Goal: Find contact information: Find contact information

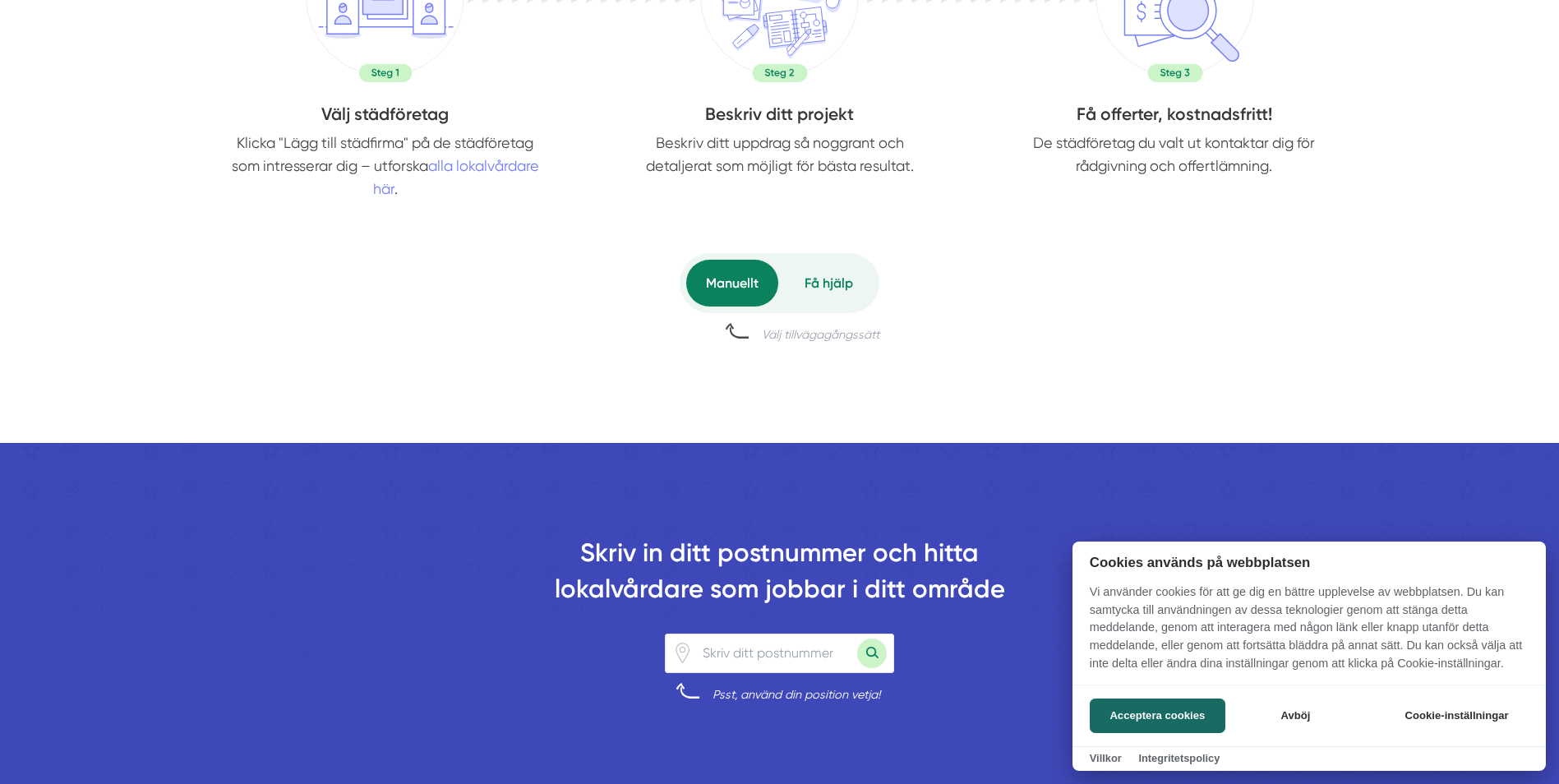
scroll to position [904, 0]
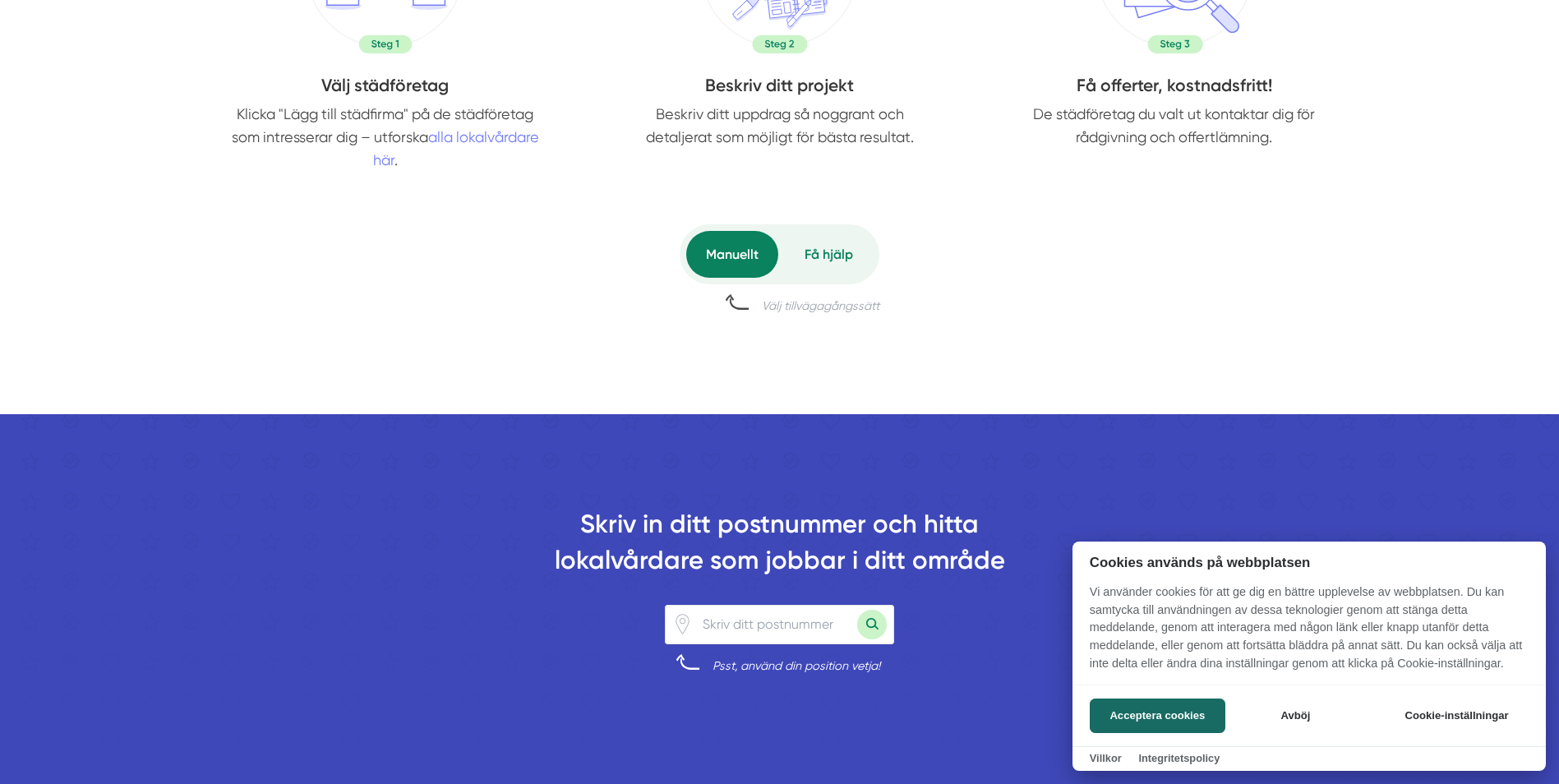
drag, startPoint x: 725, startPoint y: 619, endPoint x: 735, endPoint y: 619, distance: 10.0
click at [727, 619] on div at bounding box center [779, 392] width 1559 height 784
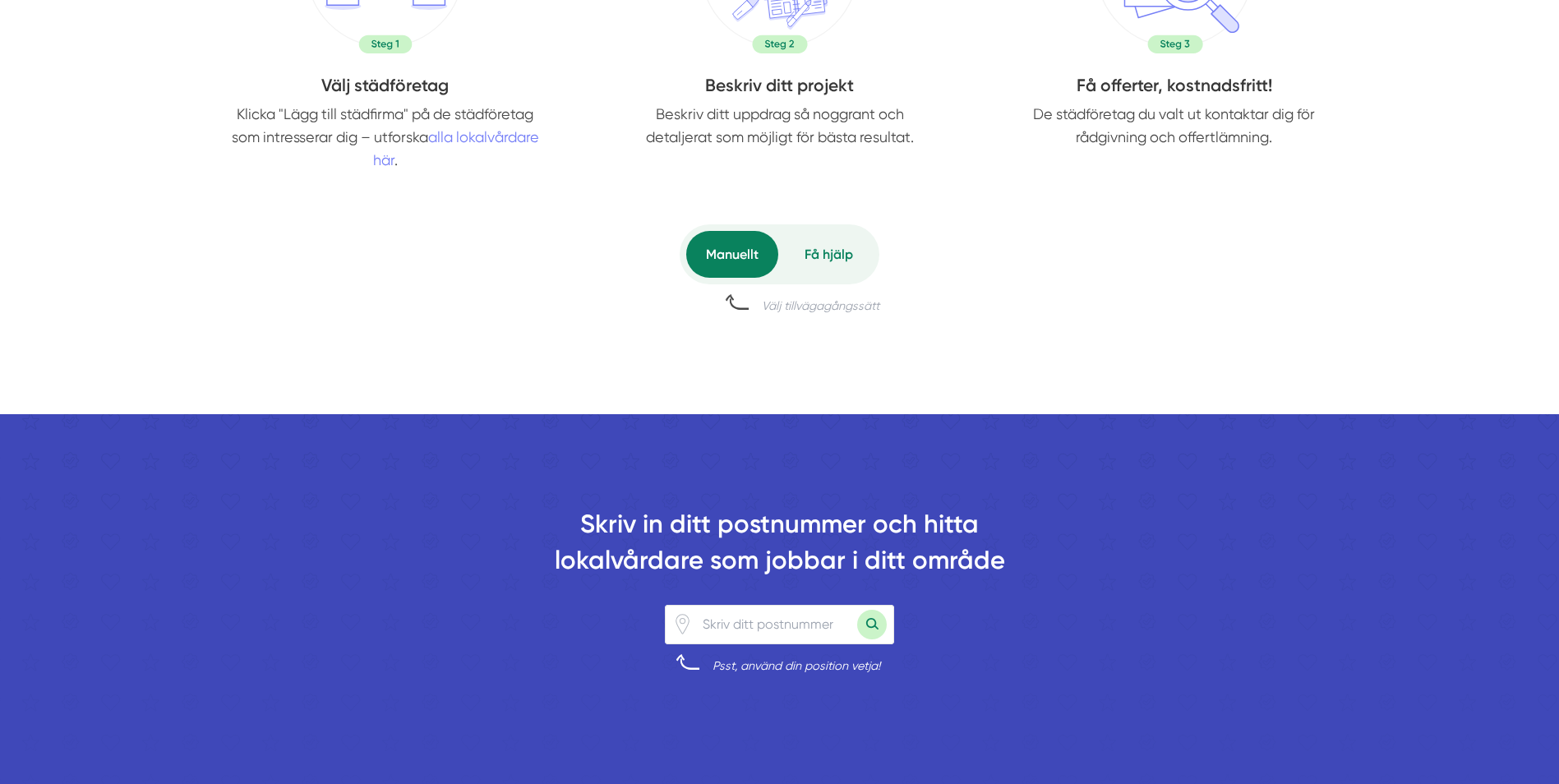
click at [753, 625] on input "number" at bounding box center [776, 625] width 165 height 38
type input "42258"
click at [875, 624] on button "Sök med postnummer" at bounding box center [872, 625] width 30 height 30
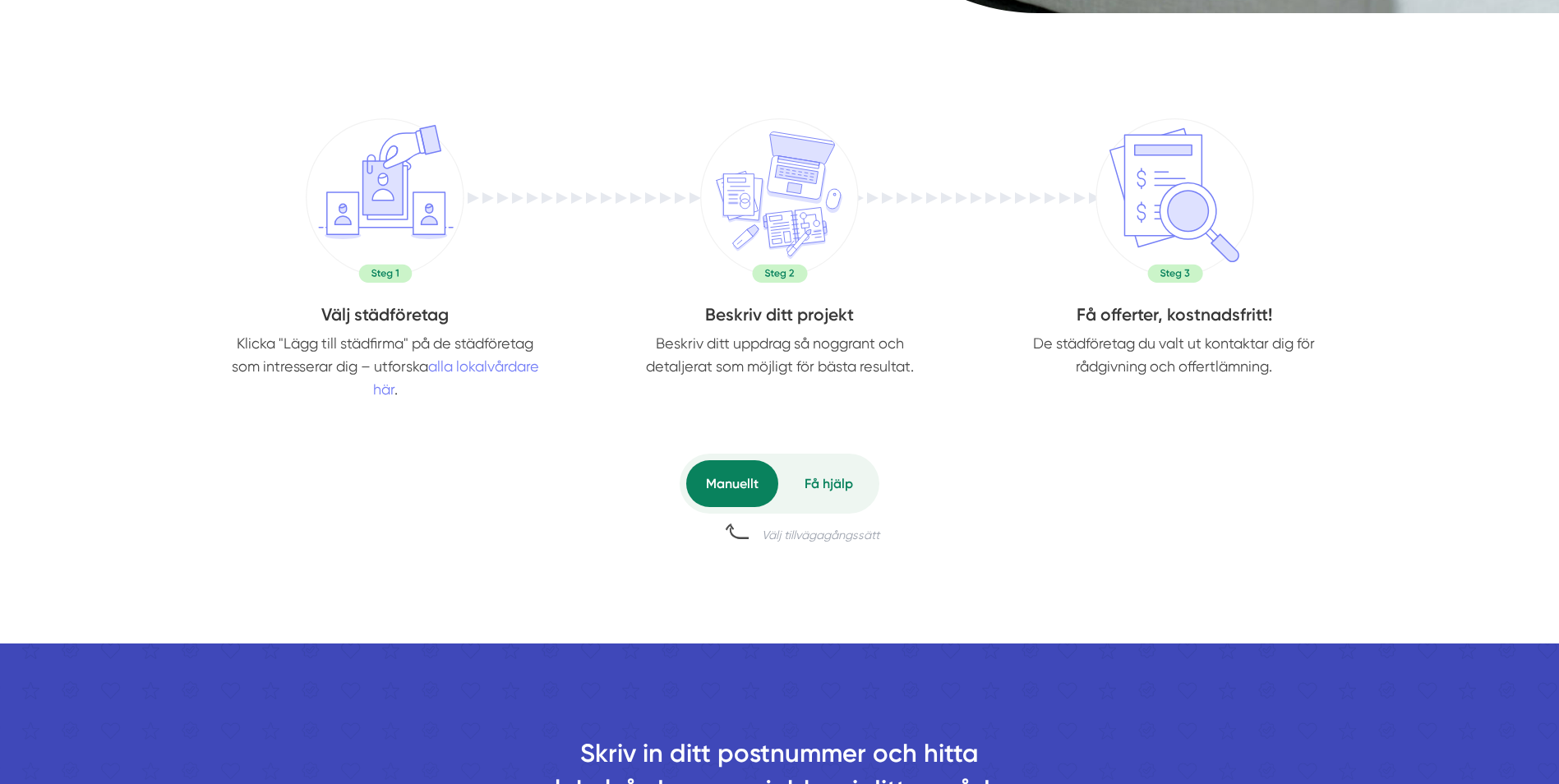
scroll to position [575, 0]
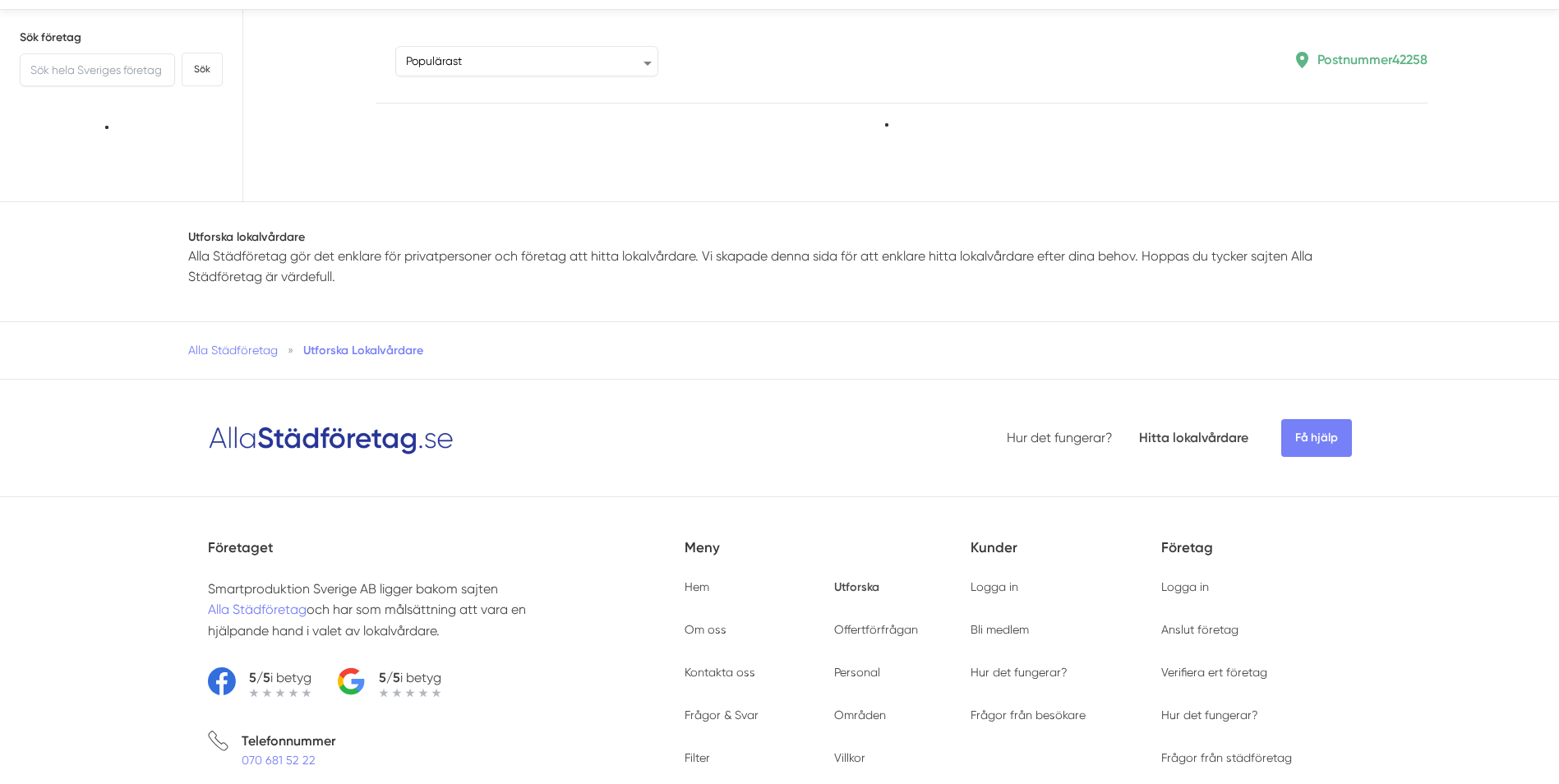
type input "42258"
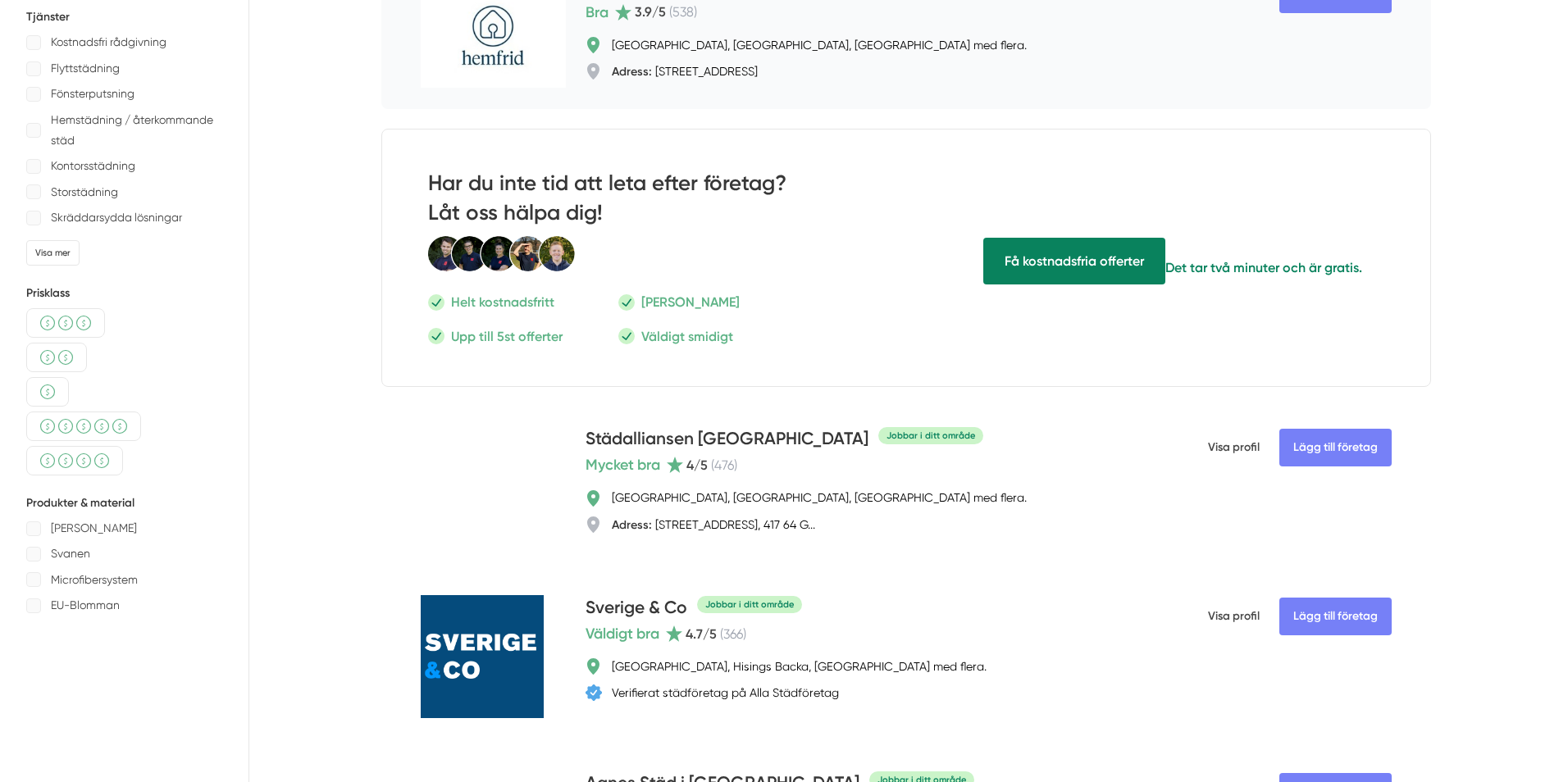
scroll to position [410, 0]
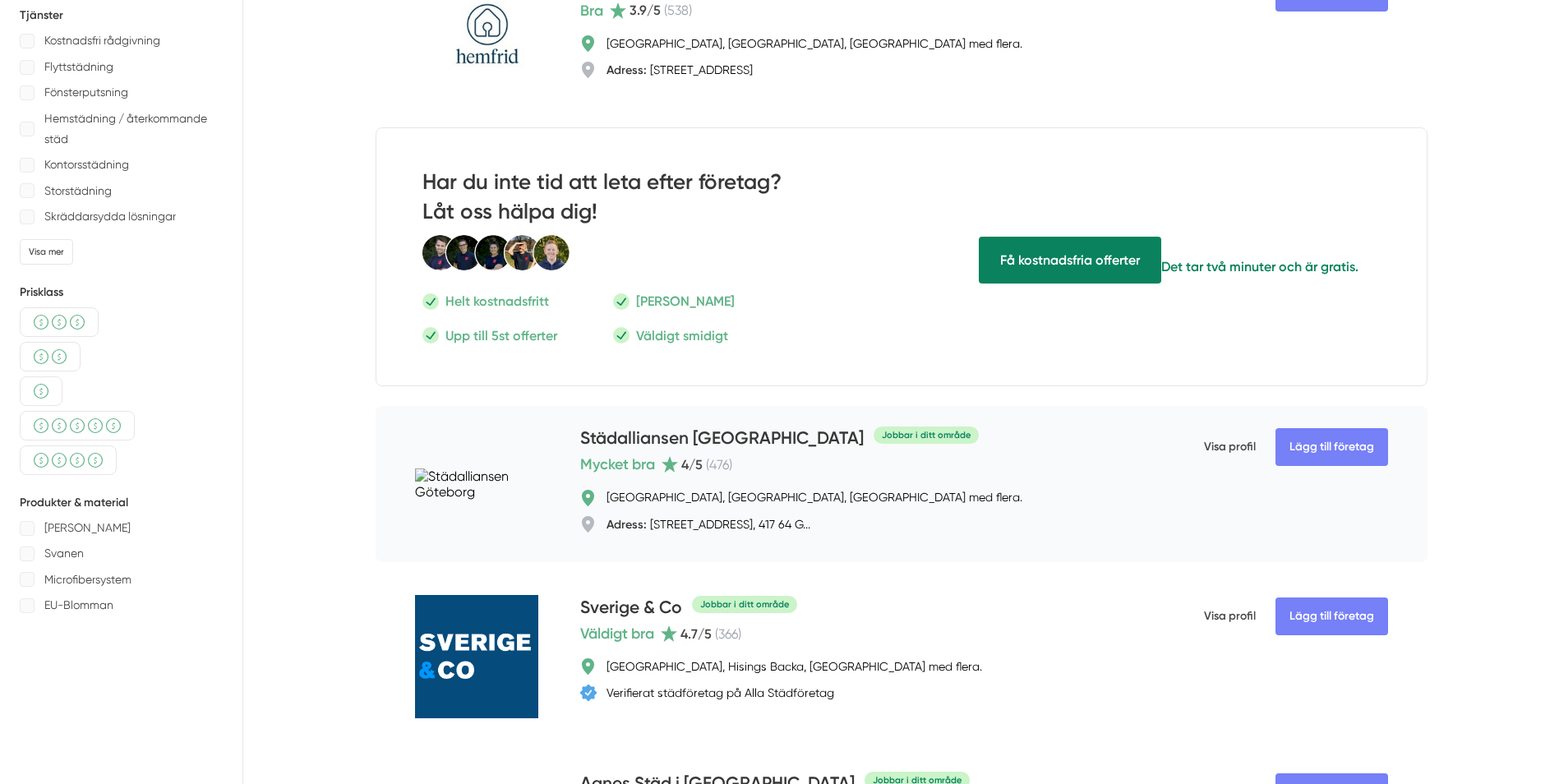
click at [758, 445] on h4 "Städalliansen [GEOGRAPHIC_DATA]" at bounding box center [722, 440] width 284 height 27
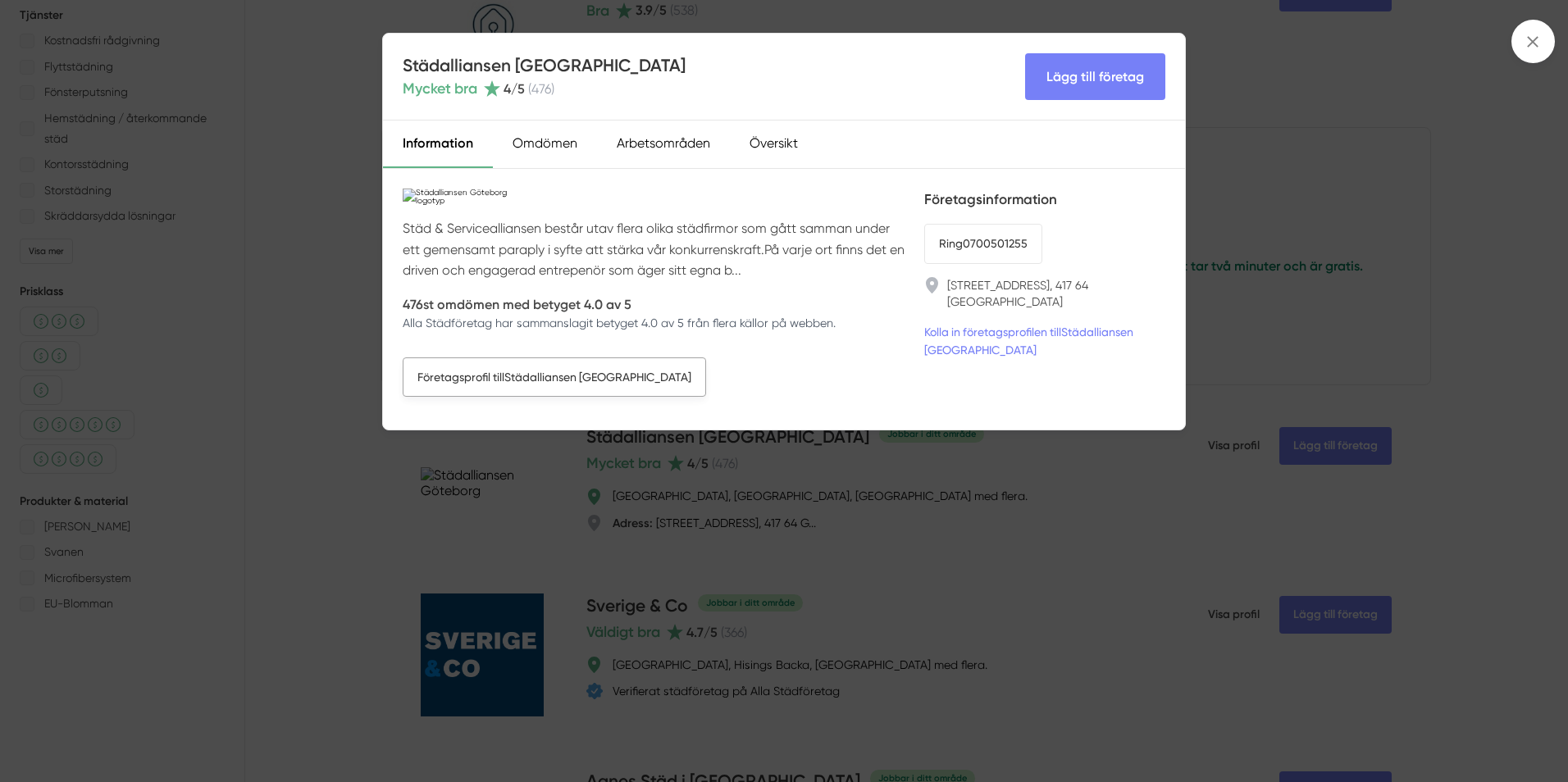
click at [573, 378] on link "Företagsprofil till Städalliansen [GEOGRAPHIC_DATA]" at bounding box center [554, 377] width 304 height 39
